Goal: Ask a question

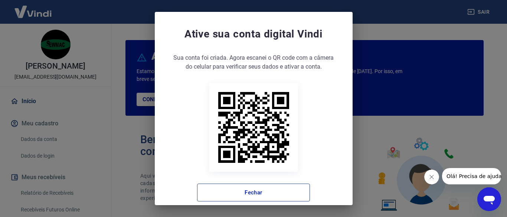
click at [273, 192] on button "Fechar" at bounding box center [253, 193] width 113 height 18
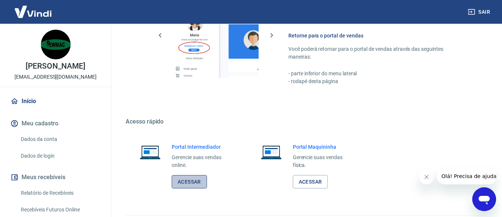
click at [195, 184] on link "Acessar" at bounding box center [189, 182] width 35 height 14
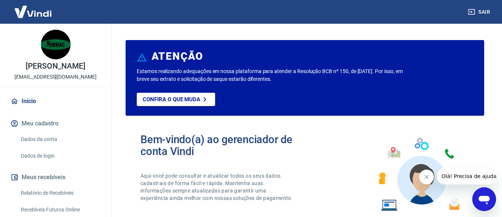
click at [52, 124] on button "Meu cadastro" at bounding box center [55, 124] width 93 height 16
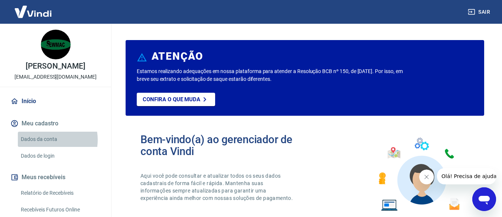
click at [46, 140] on link "Dados da conta" at bounding box center [60, 139] width 84 height 15
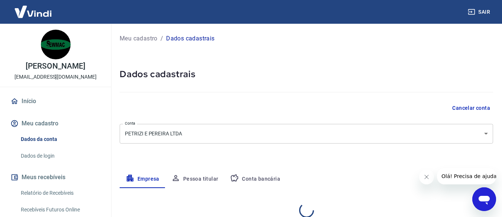
select select "MG"
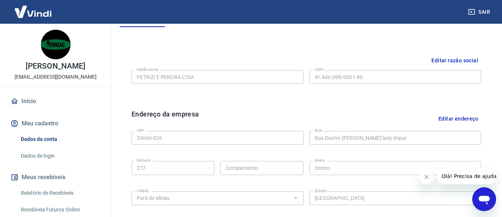
scroll to position [172, 0]
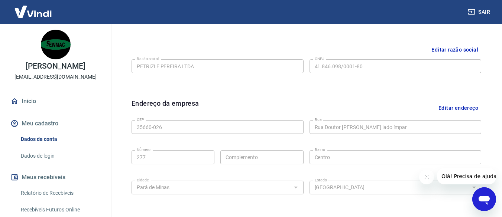
click at [48, 157] on link "Dados de login" at bounding box center [60, 156] width 84 height 15
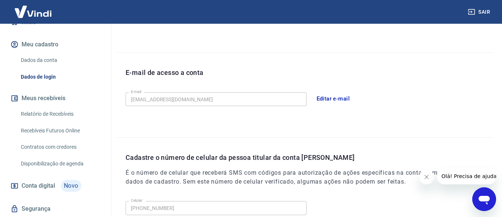
scroll to position [101, 0]
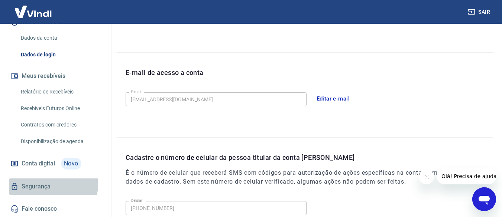
click at [45, 185] on link "Segurança" at bounding box center [55, 187] width 93 height 16
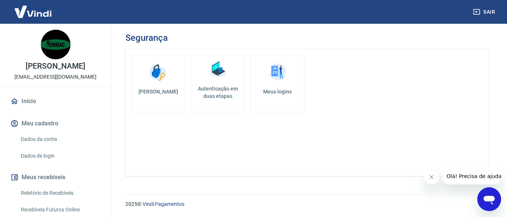
click at [27, 98] on link "Início" at bounding box center [55, 101] width 93 height 16
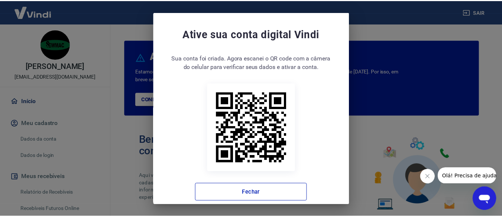
scroll to position [11, 0]
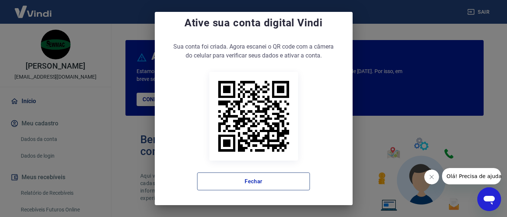
click at [277, 184] on button "Fechar" at bounding box center [253, 182] width 113 height 18
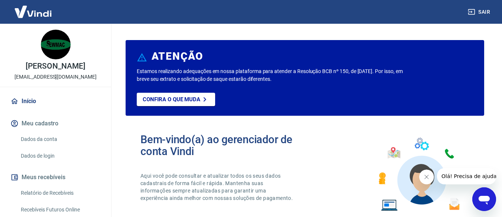
click at [480, 178] on span "Olá! Precisa de ajuda?" at bounding box center [470, 176] width 58 height 6
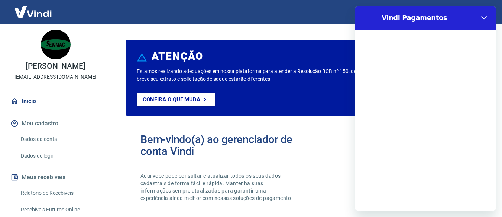
scroll to position [0, 0]
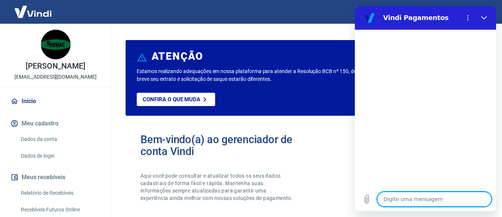
type textarea "2"
type textarea "x"
type textarea "2"
type textarea "x"
type textarea "2 v"
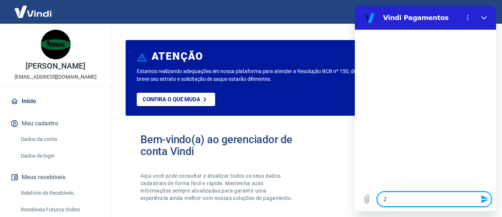
type textarea "x"
type textarea "2 vi"
type textarea "x"
type textarea "2 via"
type textarea "x"
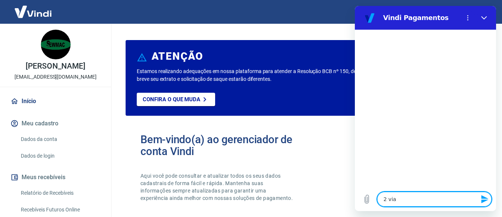
type textarea "2 via"
type textarea "x"
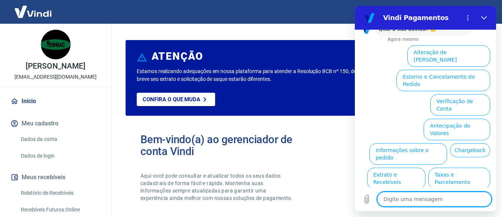
scroll to position [72, 0]
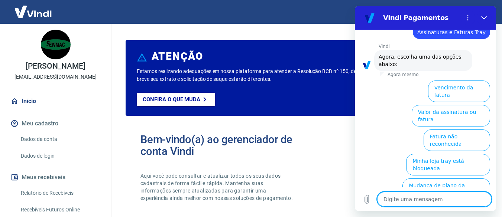
scroll to position [82, 0]
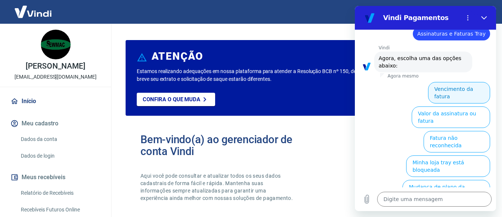
click at [464, 82] on button "Vencimento da fatura" at bounding box center [459, 93] width 62 height 22
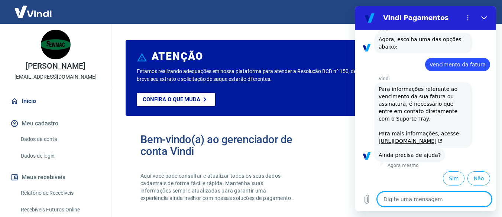
scroll to position [123, 0]
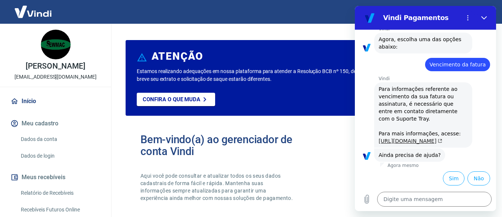
click at [425, 138] on link "[URL][DOMAIN_NAME]" at bounding box center [411, 141] width 64 height 6
type textarea "x"
